Goal: Find specific page/section: Find specific page/section

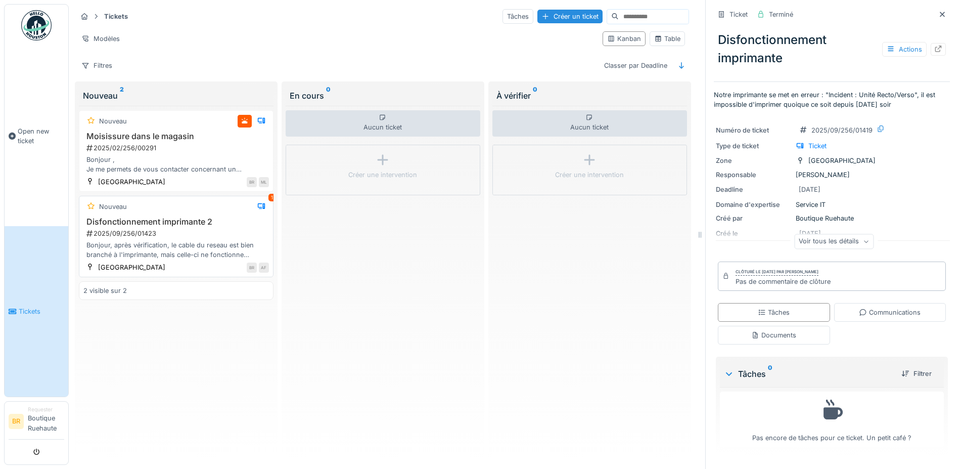
click at [212, 256] on div "Bonjour, après vérification, le cable du reseau est bien branché à l'imprimante…" at bounding box center [175, 249] width 185 height 19
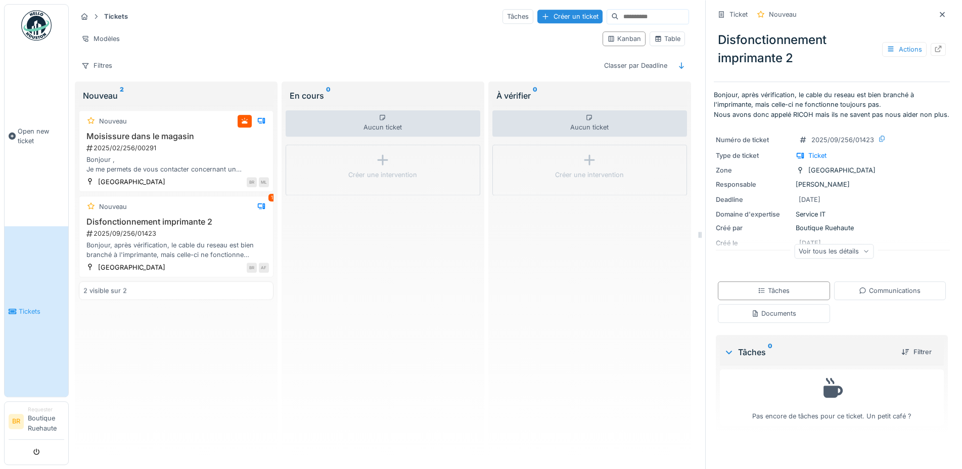
scroll to position [9, 0]
click at [836, 289] on div "Communications" at bounding box center [890, 290] width 112 height 19
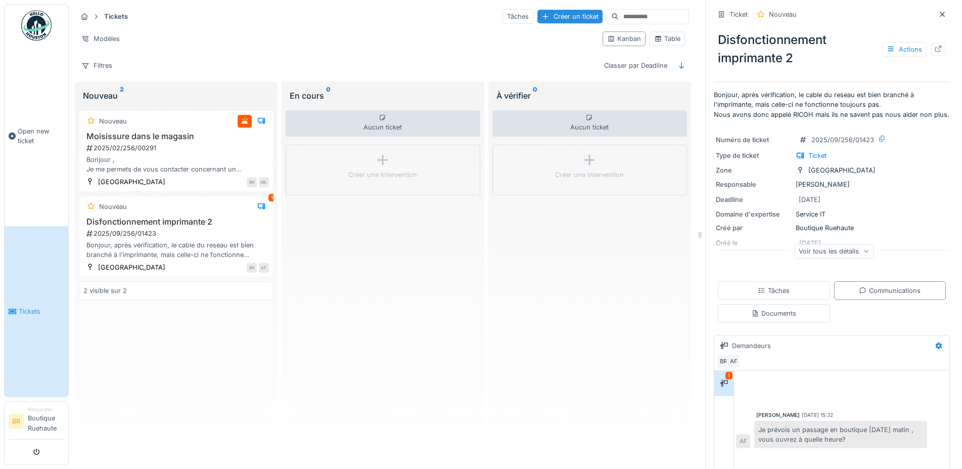
scroll to position [0, 0]
